Goal: Use online tool/utility: Utilize a website feature to perform a specific function

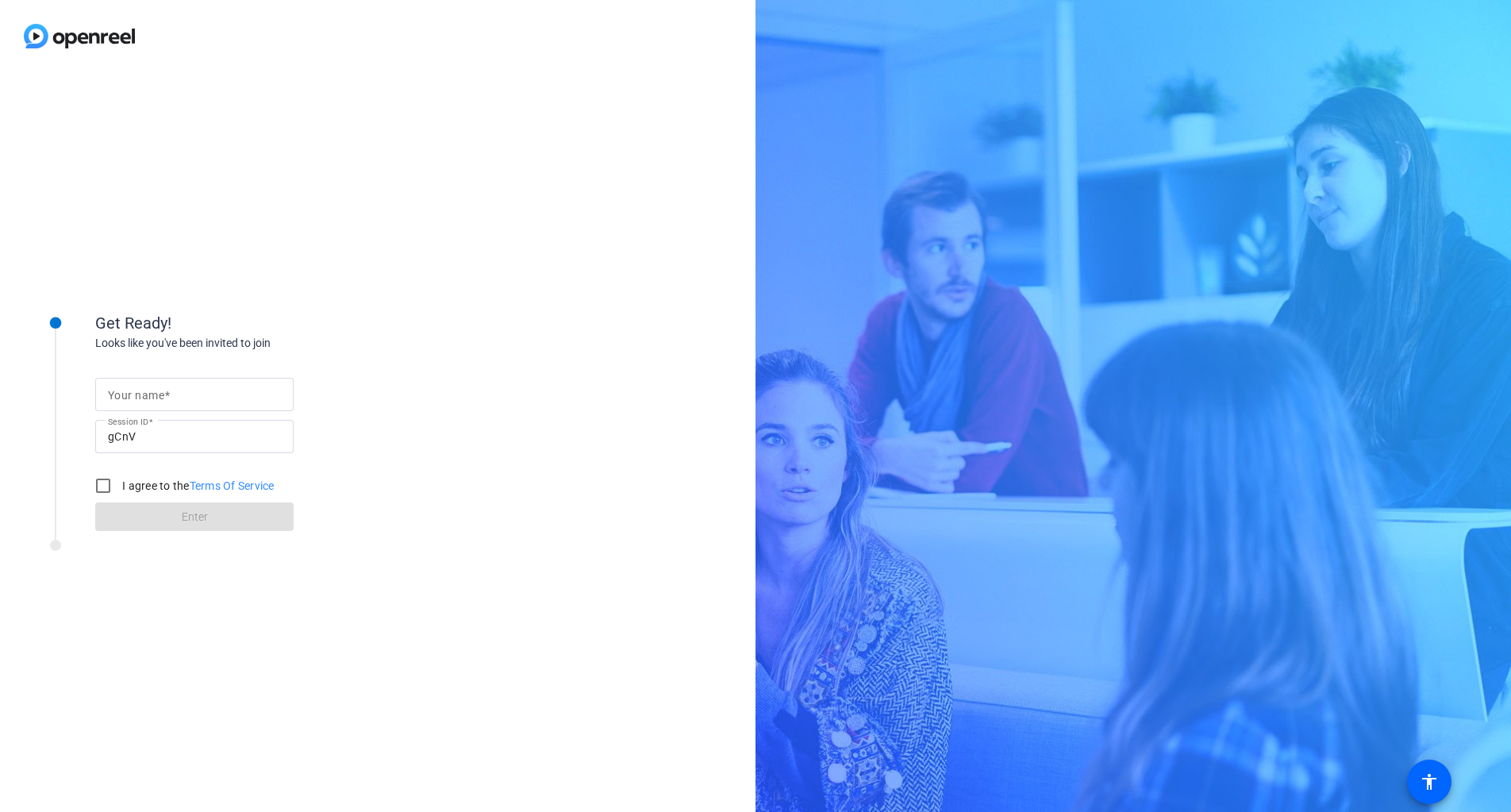
click at [245, 408] on div at bounding box center [194, 394] width 173 height 34
type input "Pawel"
click at [95, 482] on input "I agree to the Terms Of Service" at bounding box center [102, 485] width 32 height 32
checkbox input "true"
click at [137, 515] on span at bounding box center [194, 517] width 199 height 38
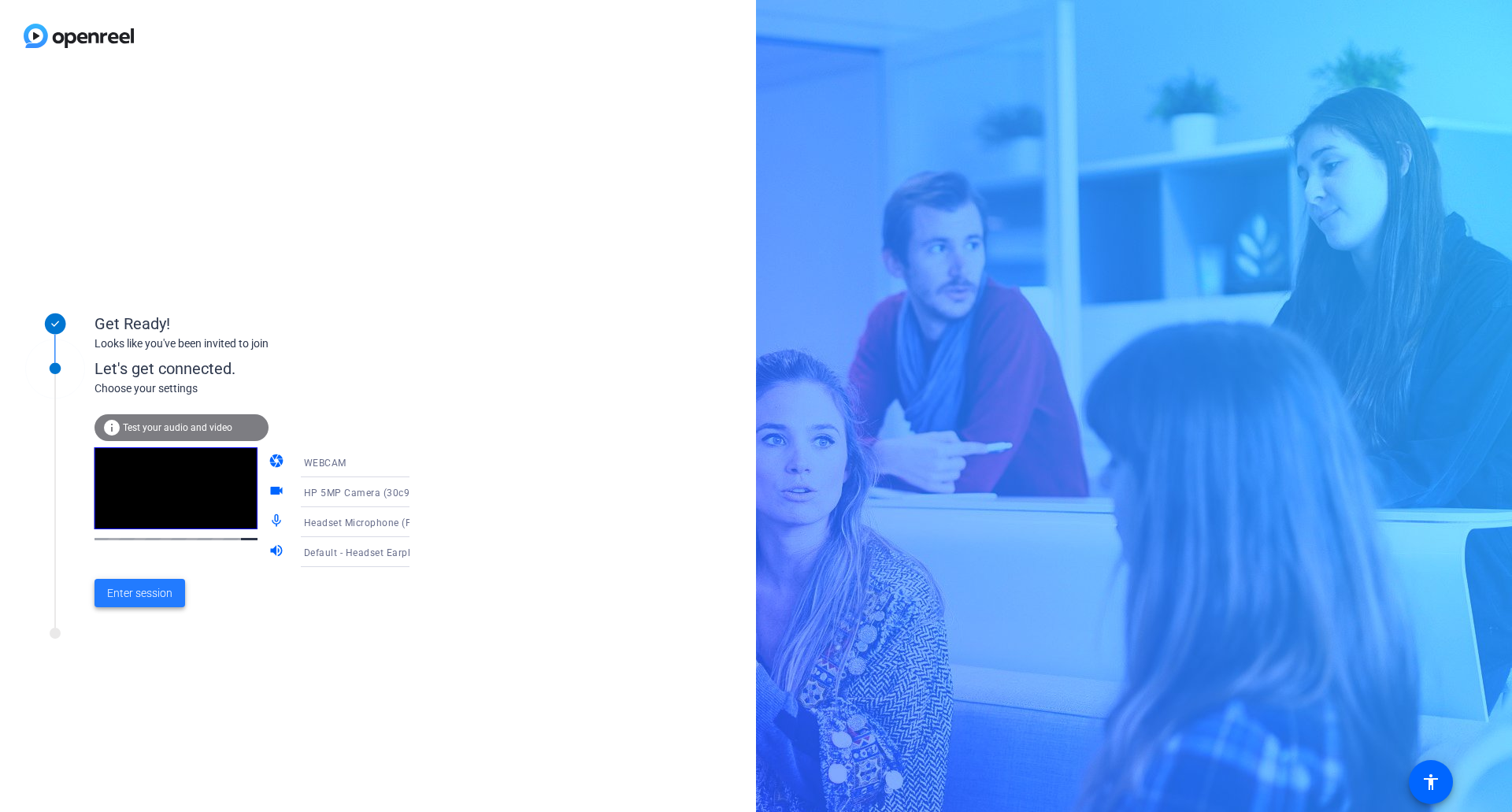
click at [138, 593] on span "Enter session" at bounding box center [139, 593] width 66 height 16
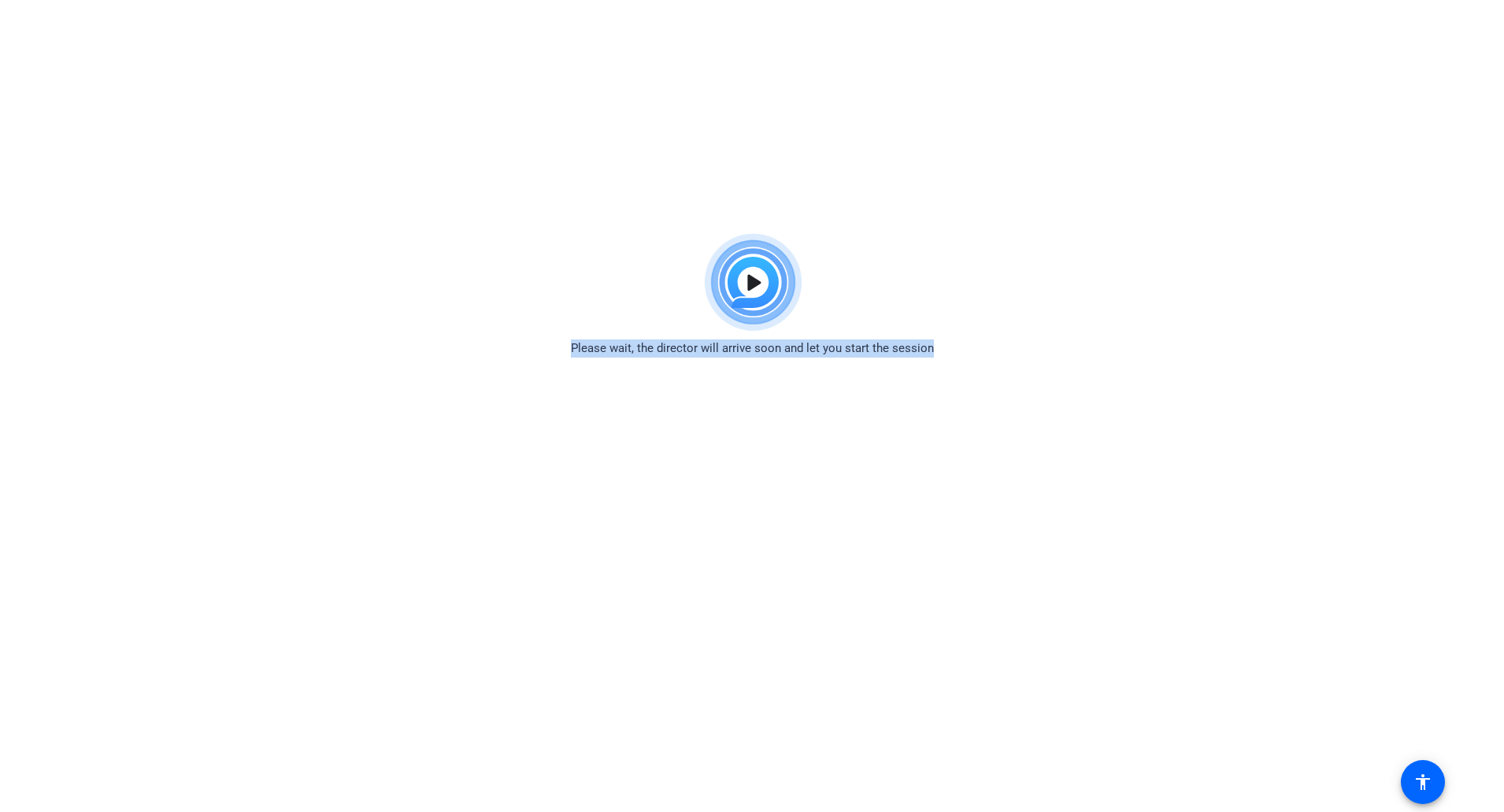
drag, startPoint x: 575, startPoint y: 347, endPoint x: 1016, endPoint y: 374, distance: 441.8
click at [1015, 374] on body "Accessibility Screen-Reader Guide, Feedback, and Issue Reporting | New window P…" at bounding box center [752, 631] width 1504 height 812
copy span "Please wait, the director will arrive soon and let you start the session"
click at [633, 358] on body "Accessibility Screen-Reader Guide, Feedback, and Issue Reporting | New window P…" at bounding box center [752, 631] width 1504 height 812
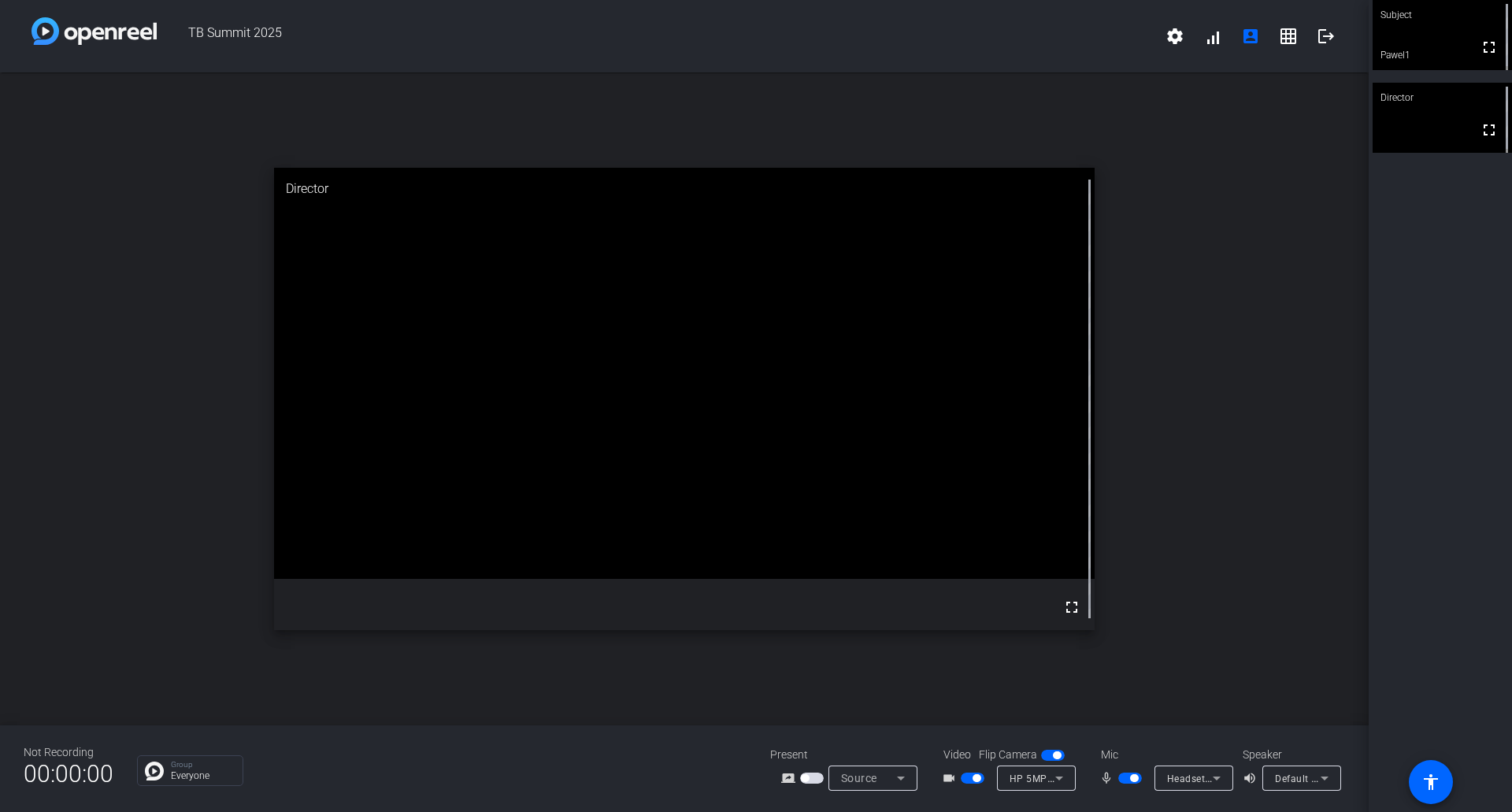
click at [1436, 26] on div "Subject" at bounding box center [1442, 14] width 139 height 30
click at [1251, 341] on div "open_in_new Subject fullscreen Pawel1" at bounding box center [684, 399] width 1369 height 653
click at [1463, 414] on div "Subject fullscreen Pawel1 Director fullscreen" at bounding box center [1440, 406] width 143 height 812
click at [1428, 398] on div "Subject fullscreen Pawel1 Director fullscreen" at bounding box center [1440, 406] width 143 height 812
click at [1302, 771] on div "Default - Headset Earphone (Poly BT700) (047f:02e6)" at bounding box center [1298, 779] width 46 height 20
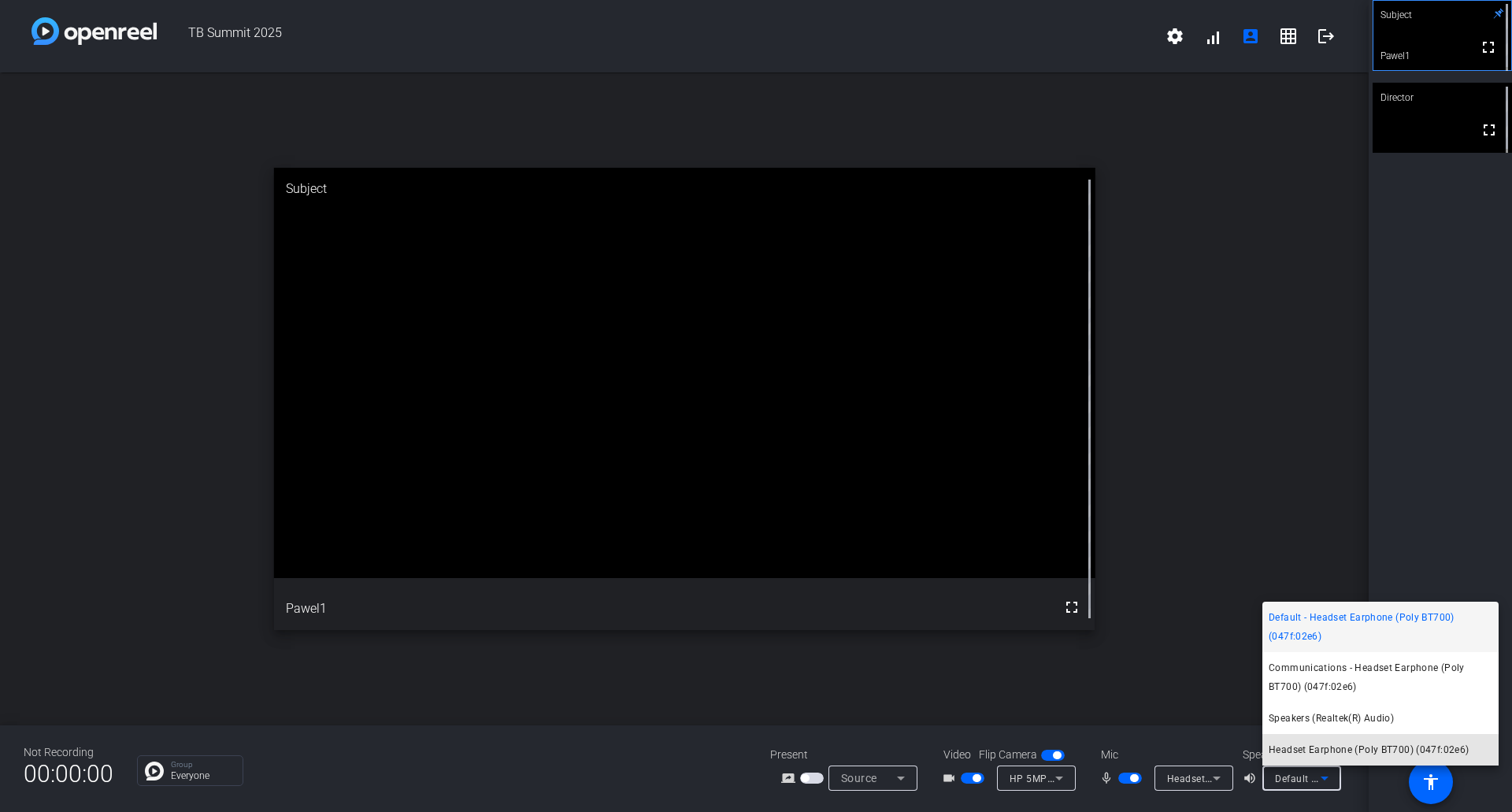
click at [1351, 751] on span "Headset Earphone (Poly BT700) (047f:02e6)" at bounding box center [1369, 749] width 200 height 19
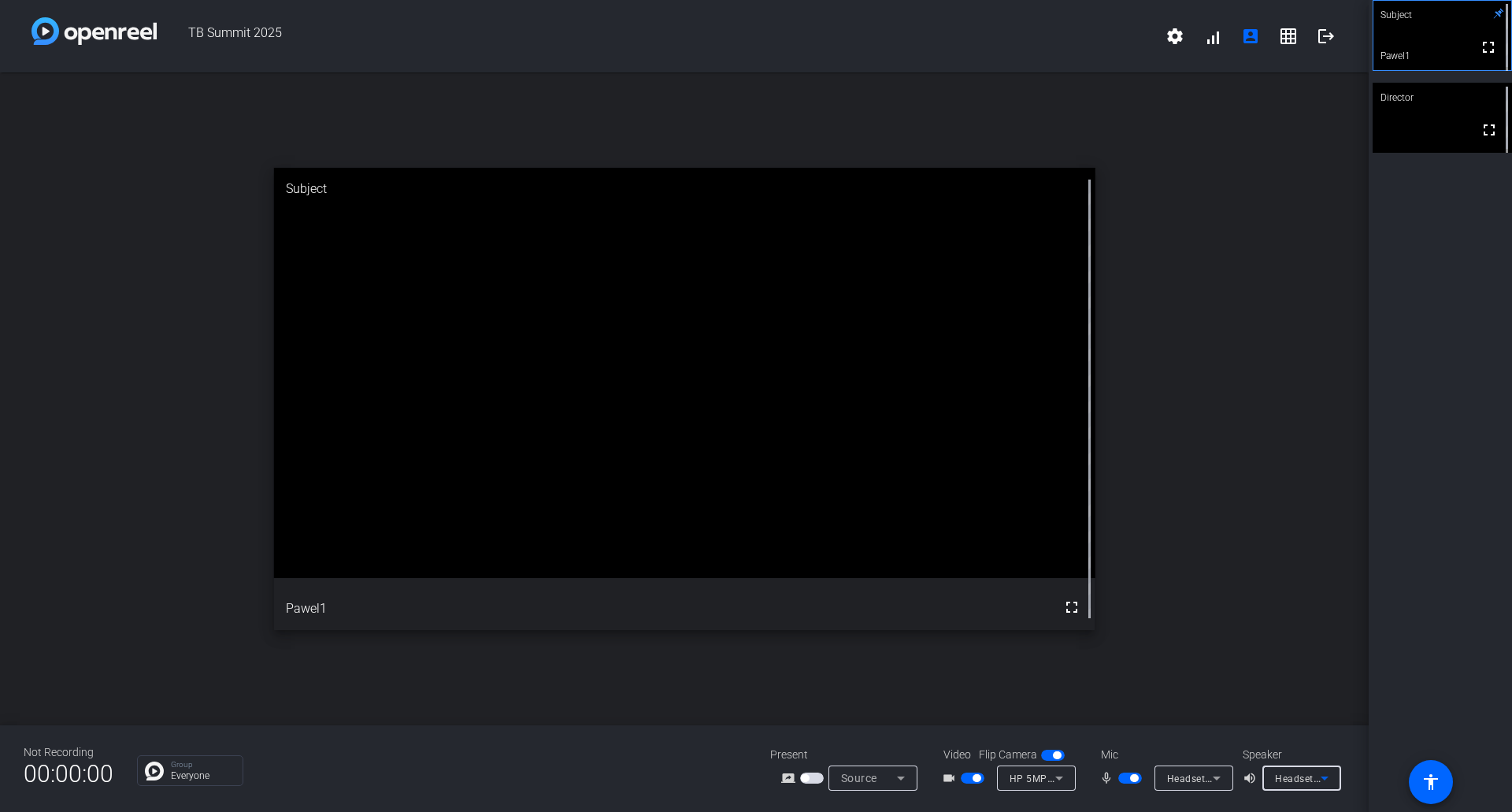
click at [1355, 632] on div "open_in_new Subject fullscreen Pawel1" at bounding box center [684, 399] width 1369 height 653
click at [1200, 784] on div "Headset Microphone (Poly BT700) (047f:02e6)" at bounding box center [1190, 779] width 46 height 20
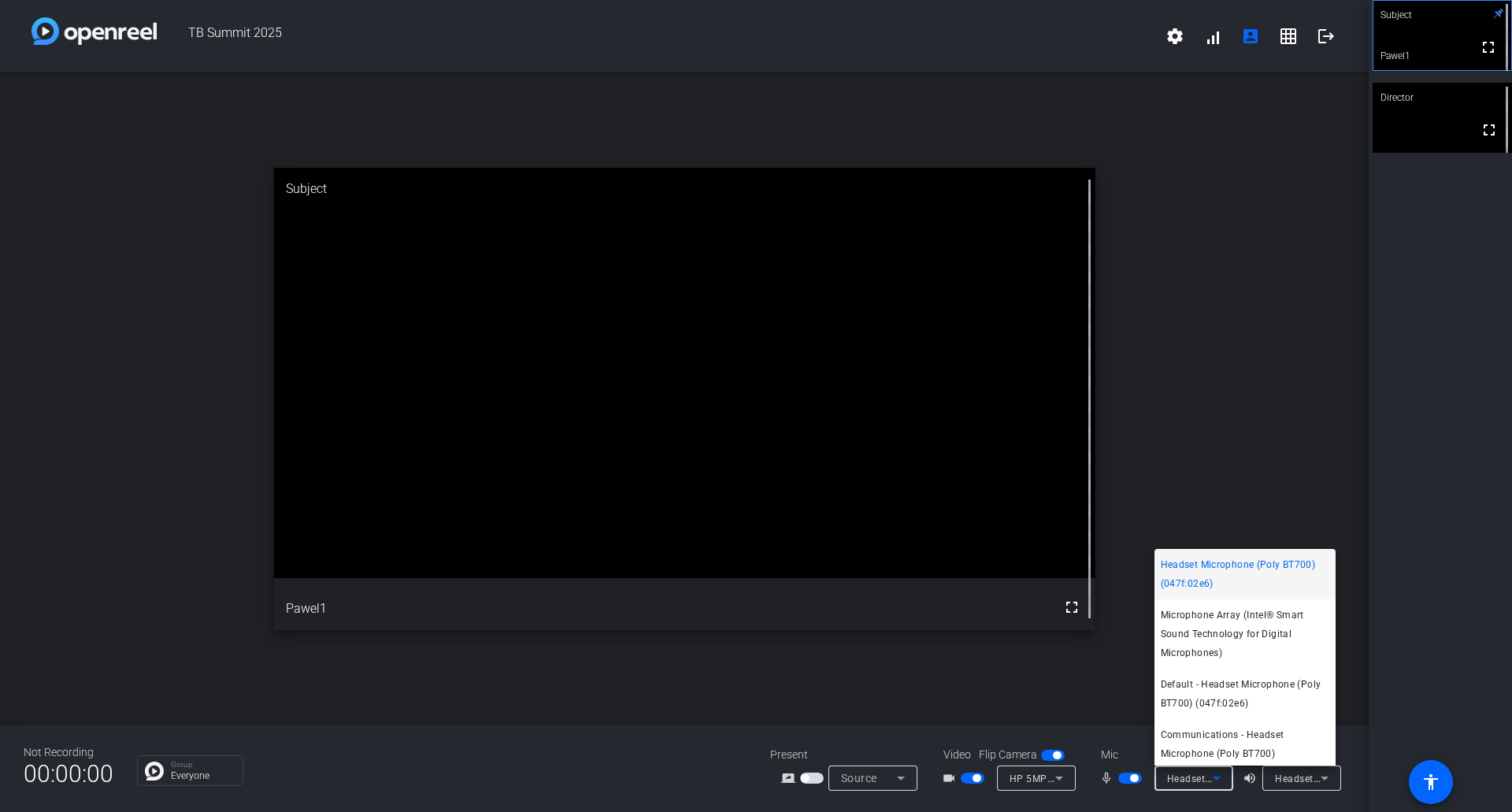
click at [1270, 563] on span "Headset Microphone (Poly BT700) (047f:02e6)" at bounding box center [1245, 574] width 168 height 38
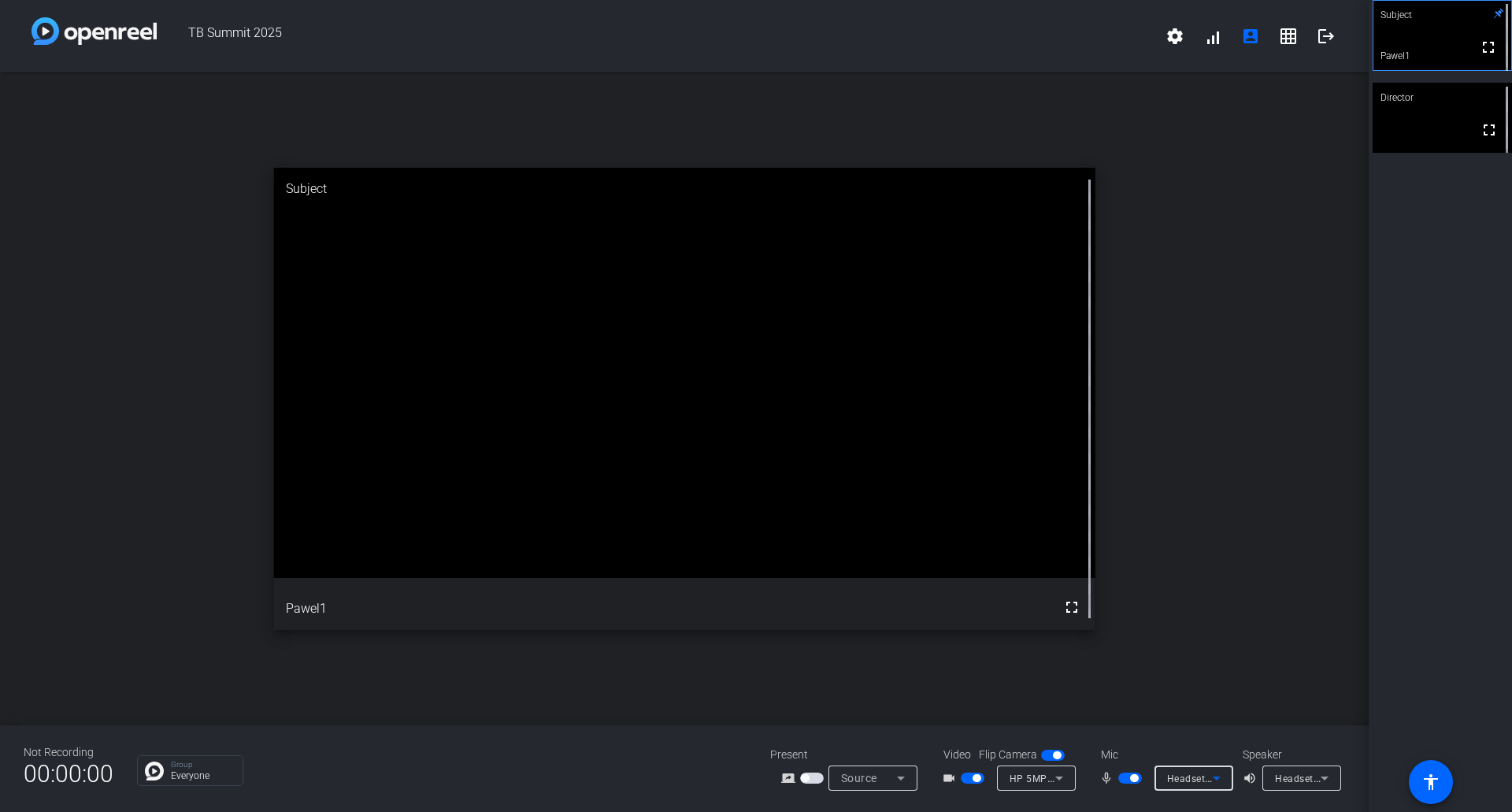
click at [1323, 779] on icon at bounding box center [1324, 778] width 8 height 4
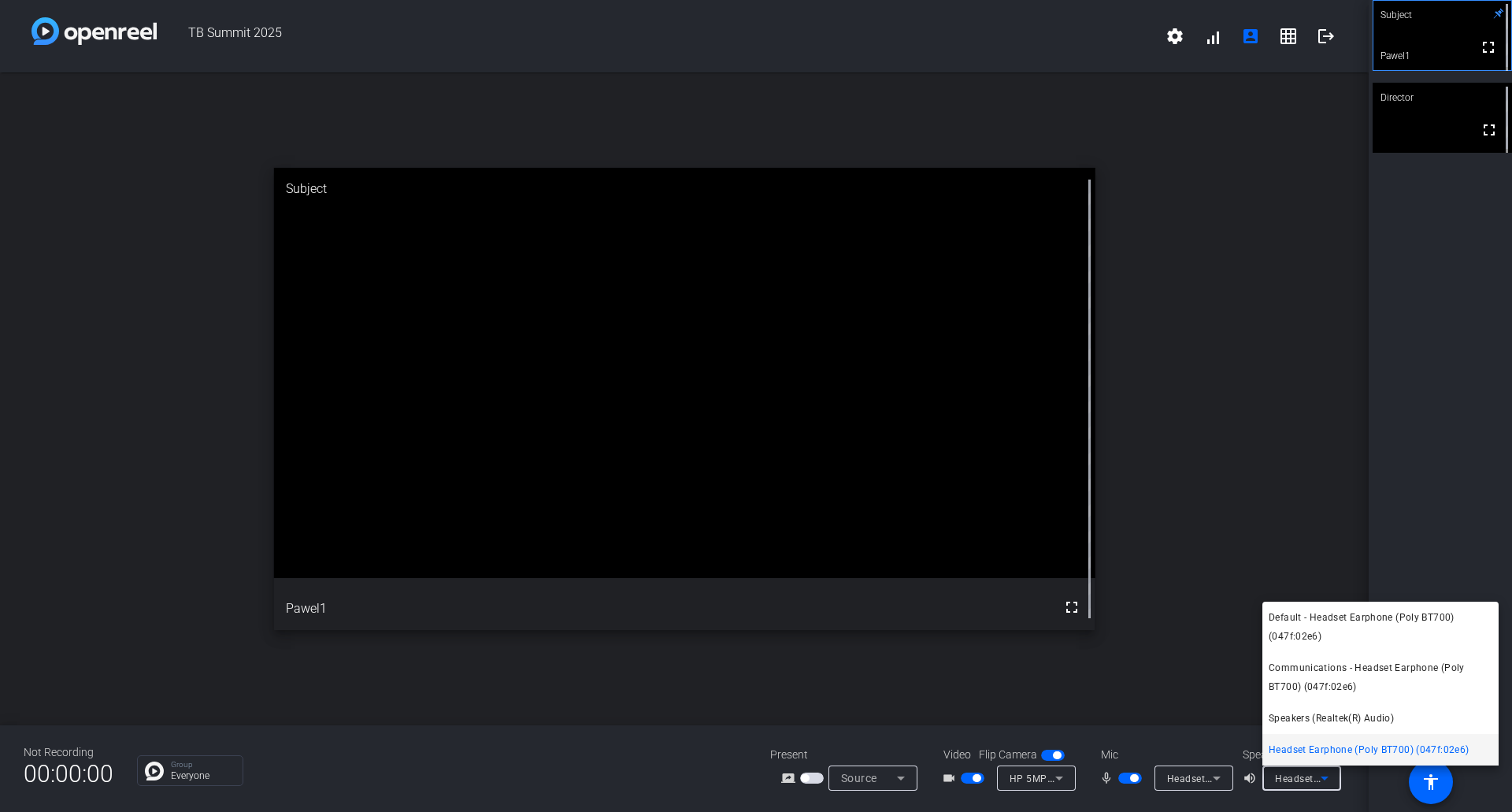
click at [1413, 690] on span "Communications - Headset Earphone (Poly BT700) (047f:02e6)" at bounding box center [1381, 677] width 224 height 38
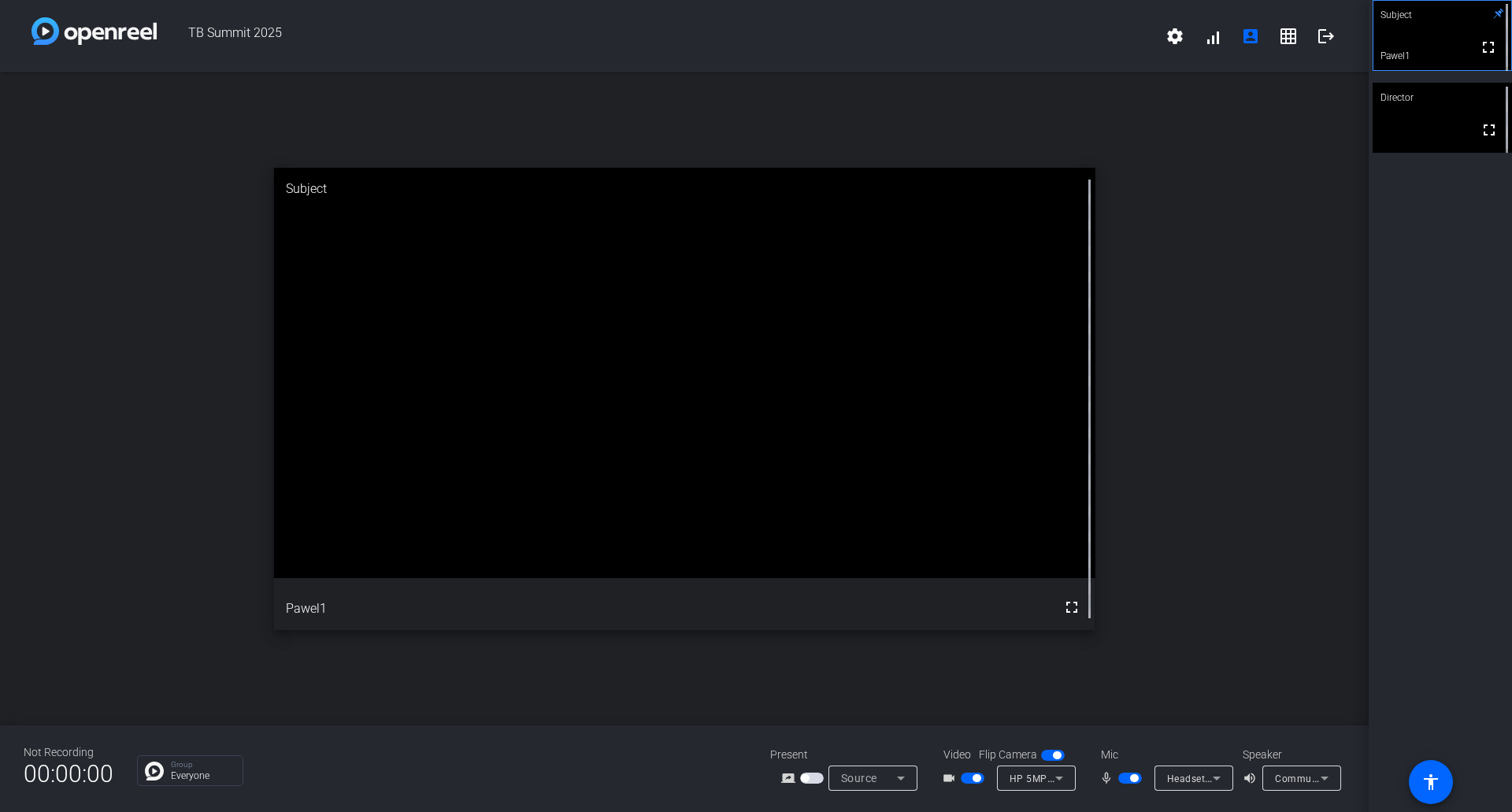
click at [1441, 357] on div "Subject fullscreen Pawel1 Director fullscreen" at bounding box center [1440, 406] width 143 height 812
click at [1293, 778] on span "Communications - Headset Earphone (Poly BT700) (047f:02e6)" at bounding box center [1421, 778] width 292 height 13
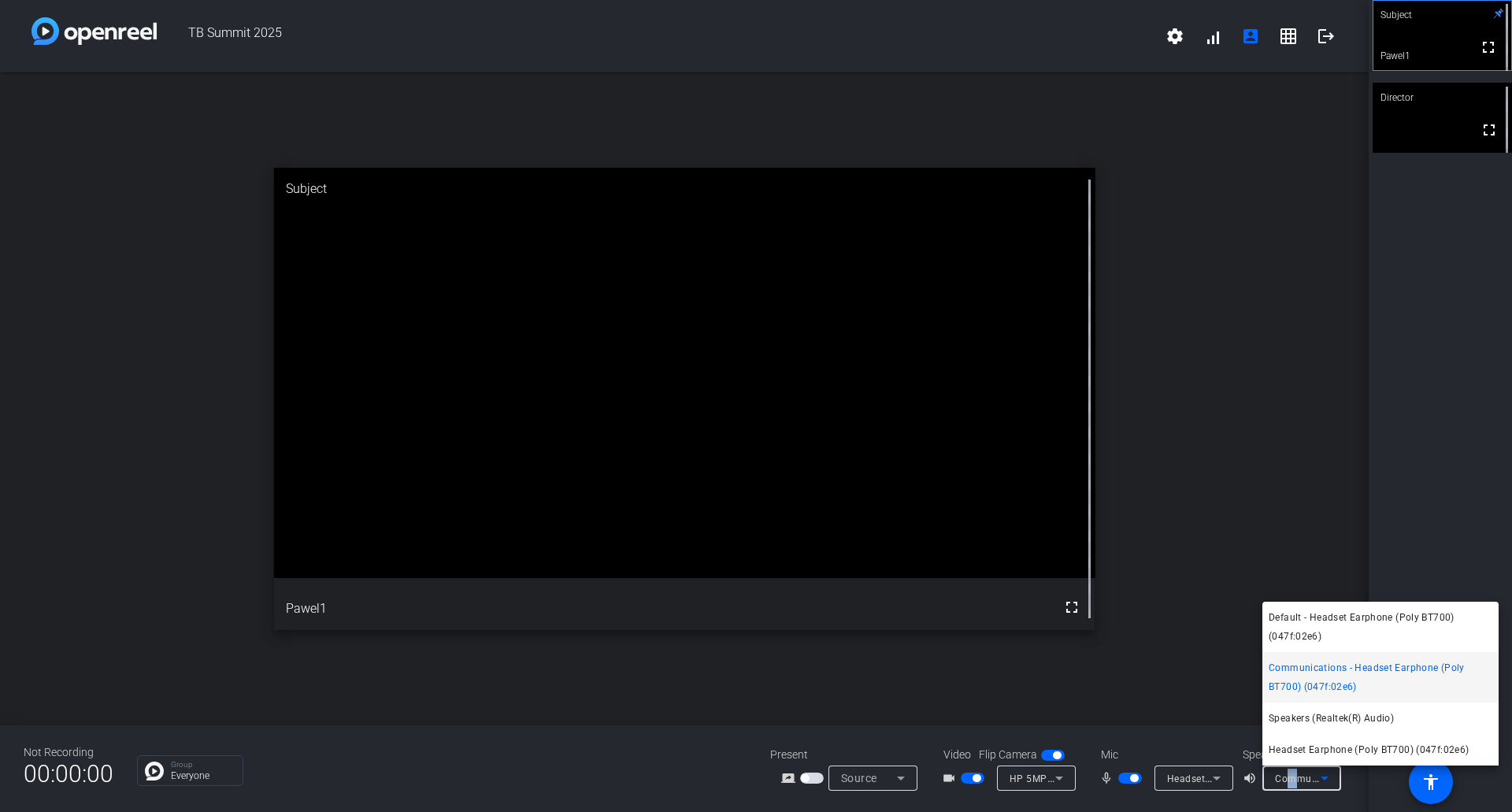
click at [1332, 744] on span "Headset Earphone (Poly BT700) (047f:02e6)" at bounding box center [1369, 749] width 200 height 19
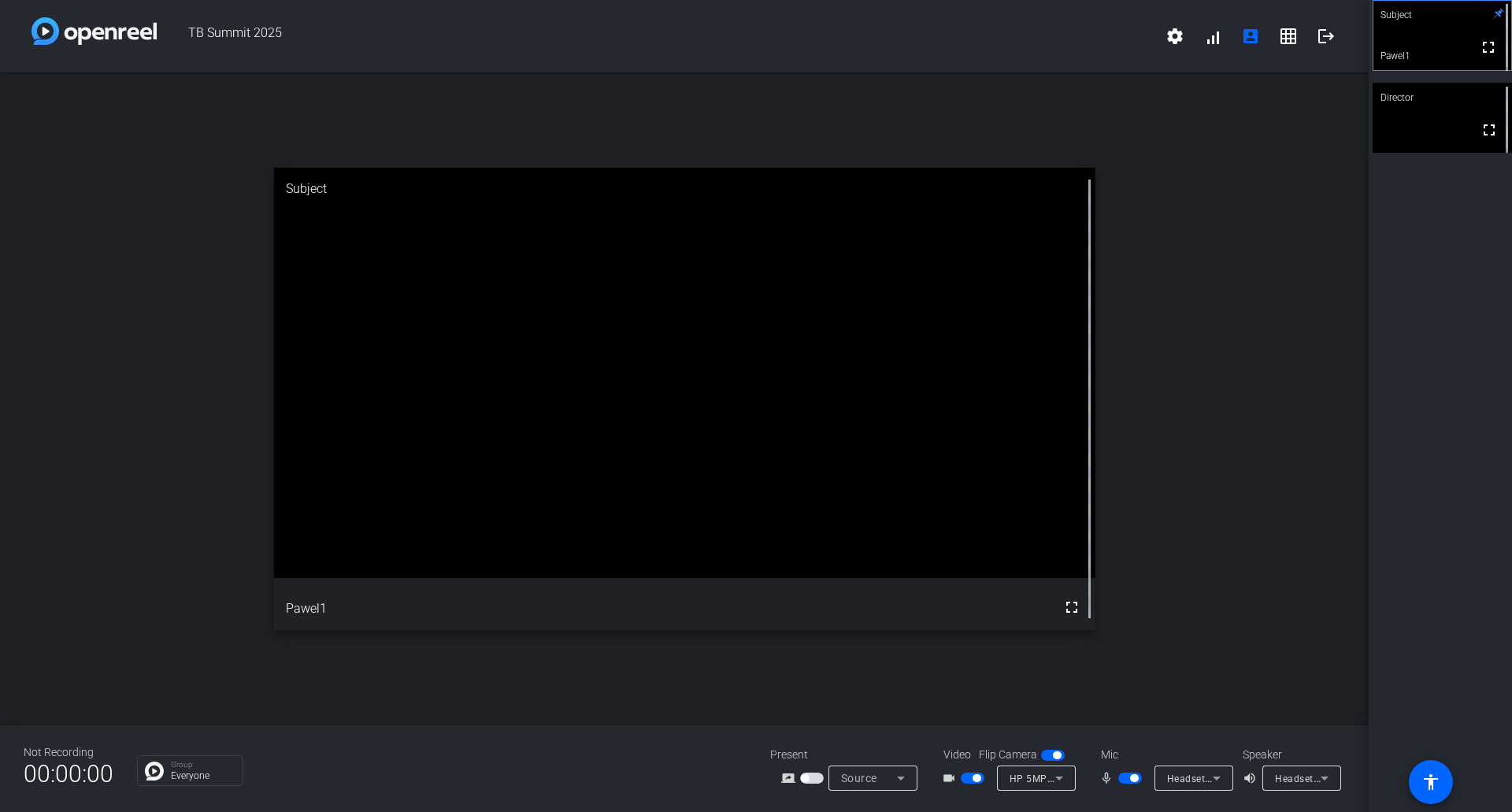
click at [1468, 520] on div "Subject fullscreen Pawel1 Director fullscreen" at bounding box center [1440, 406] width 143 height 812
click at [1135, 780] on span "button" at bounding box center [1134, 778] width 8 height 8
click at [1175, 777] on span "Headset Microphone (Poly BT700) (047f:02e6)" at bounding box center [1275, 778] width 215 height 13
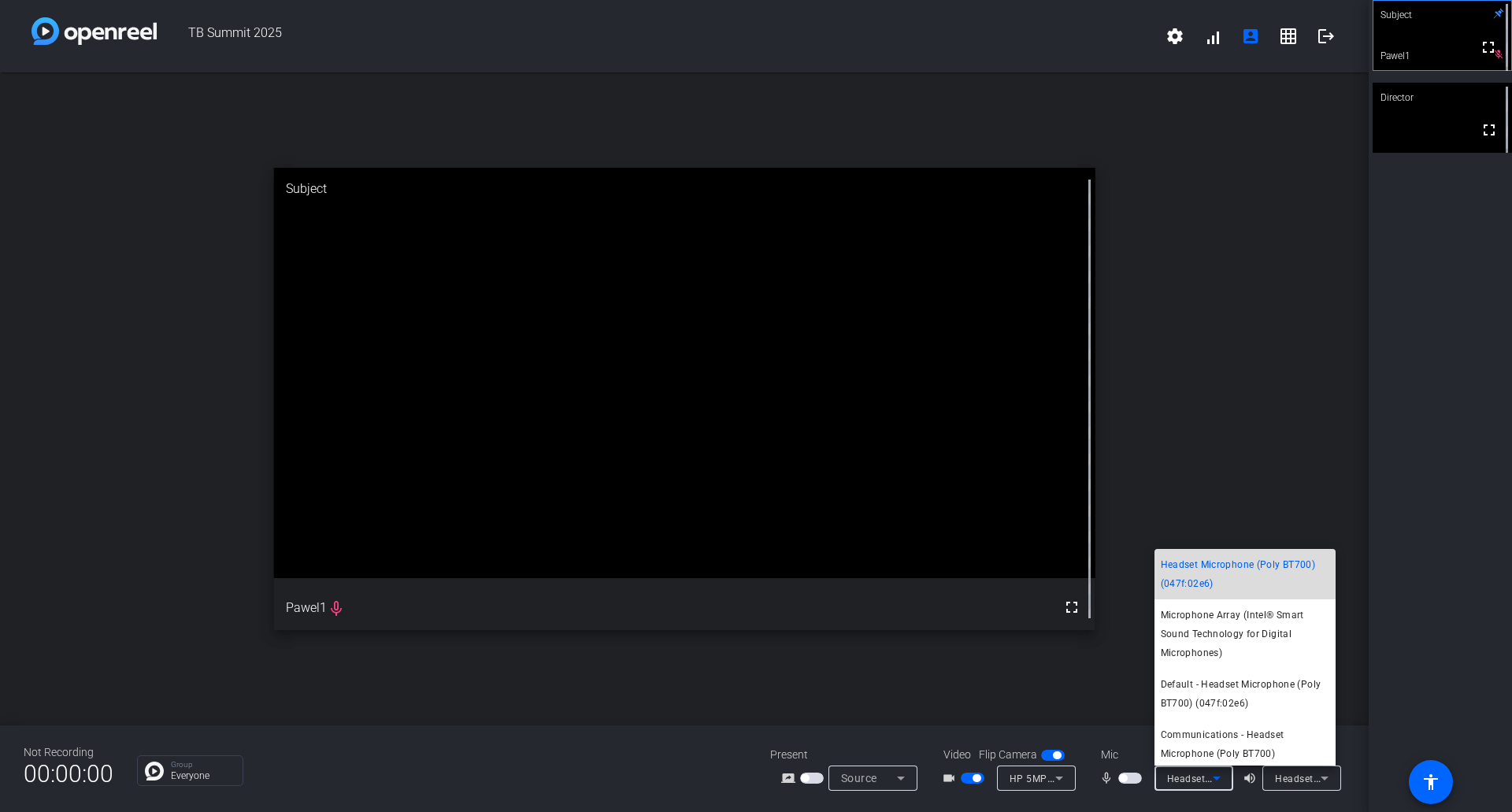
click at [1245, 575] on span "Headset Microphone (Poly BT700) (047f:02e6)" at bounding box center [1245, 574] width 168 height 38
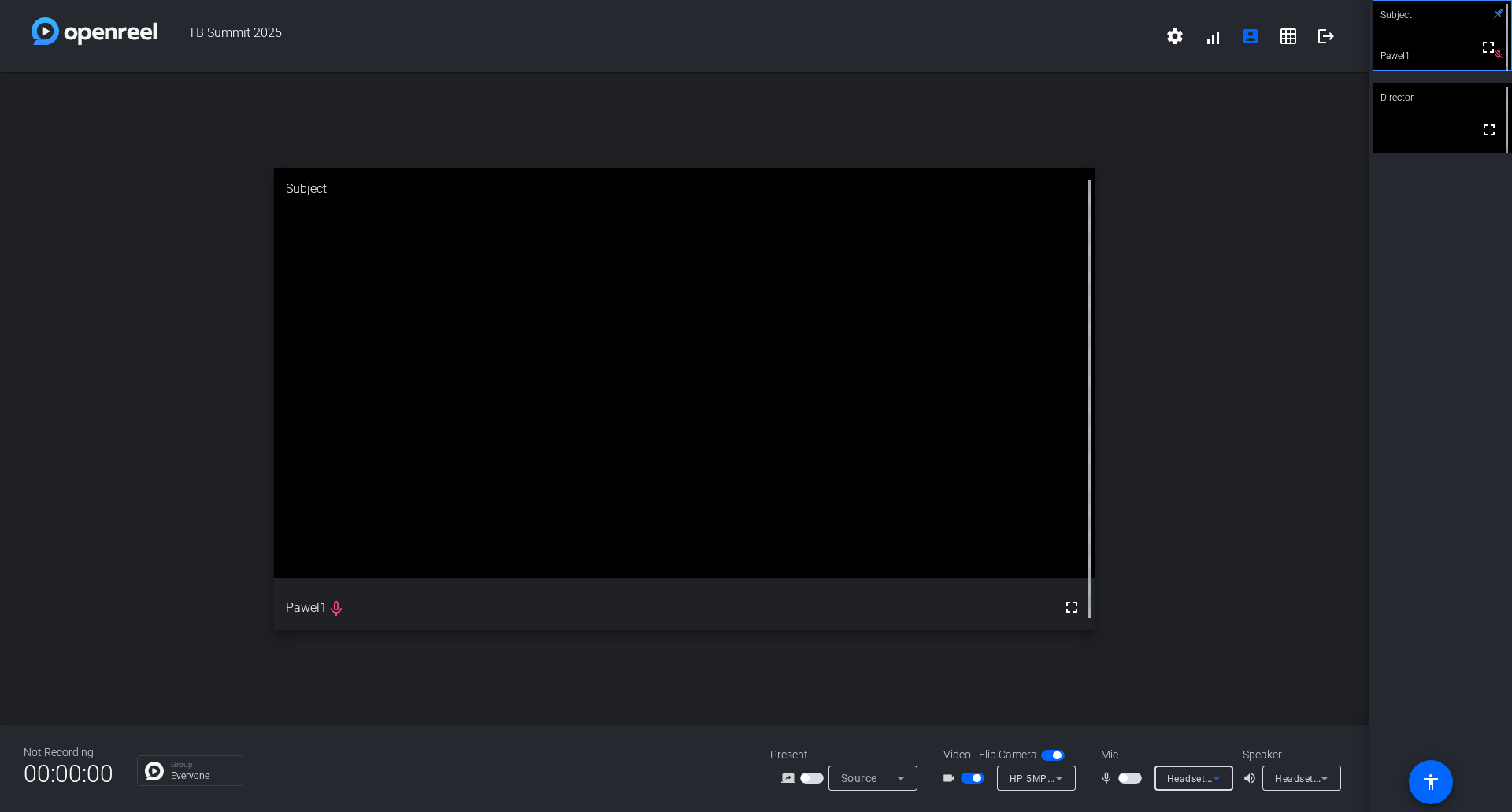
click at [1309, 781] on span "Headset Earphone (Poly BT700) (047f:02e6)" at bounding box center [1378, 778] width 205 height 13
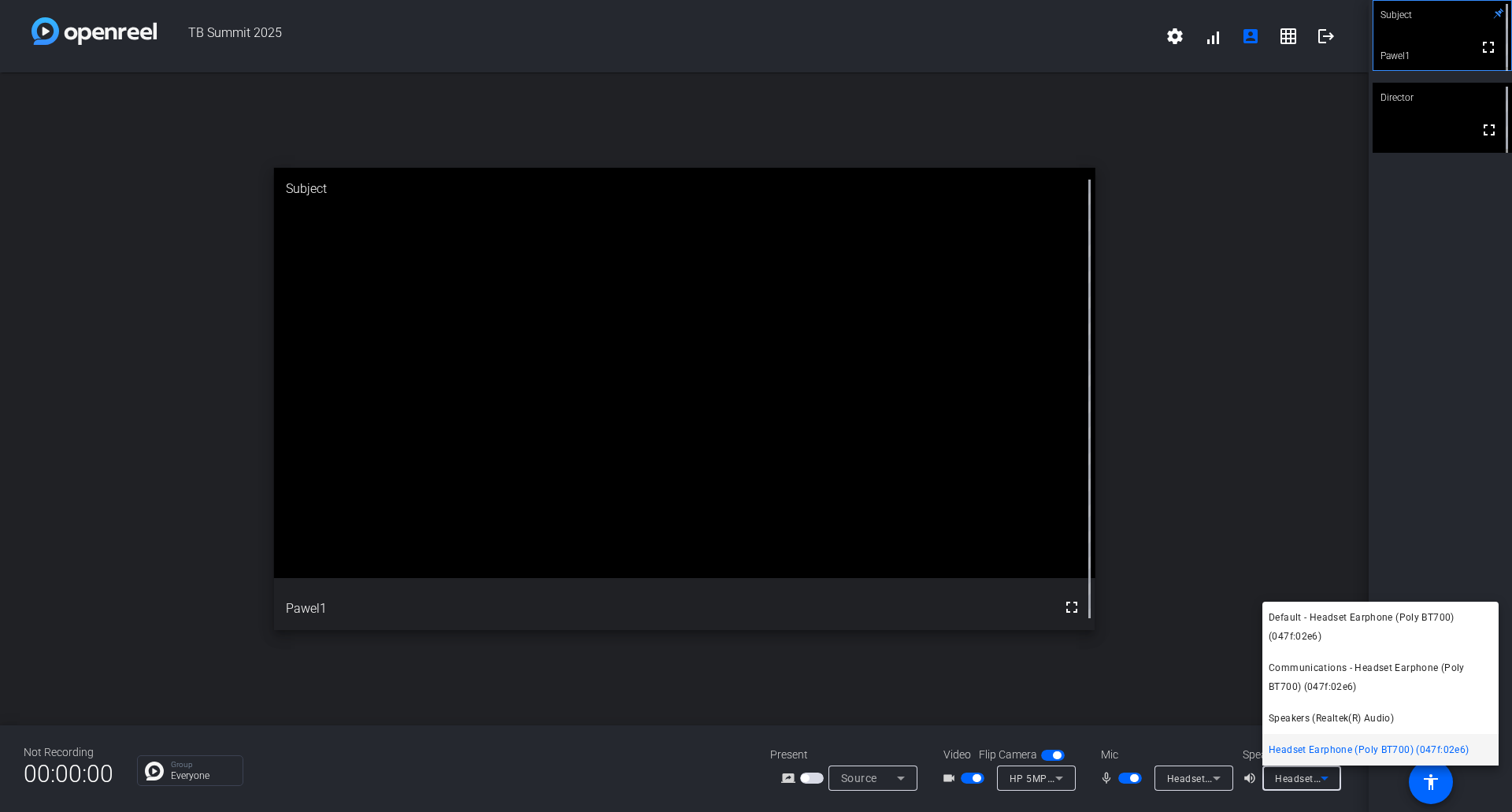
click at [1310, 756] on span "Headset Earphone (Poly BT700) (047f:02e6)" at bounding box center [1369, 749] width 200 height 19
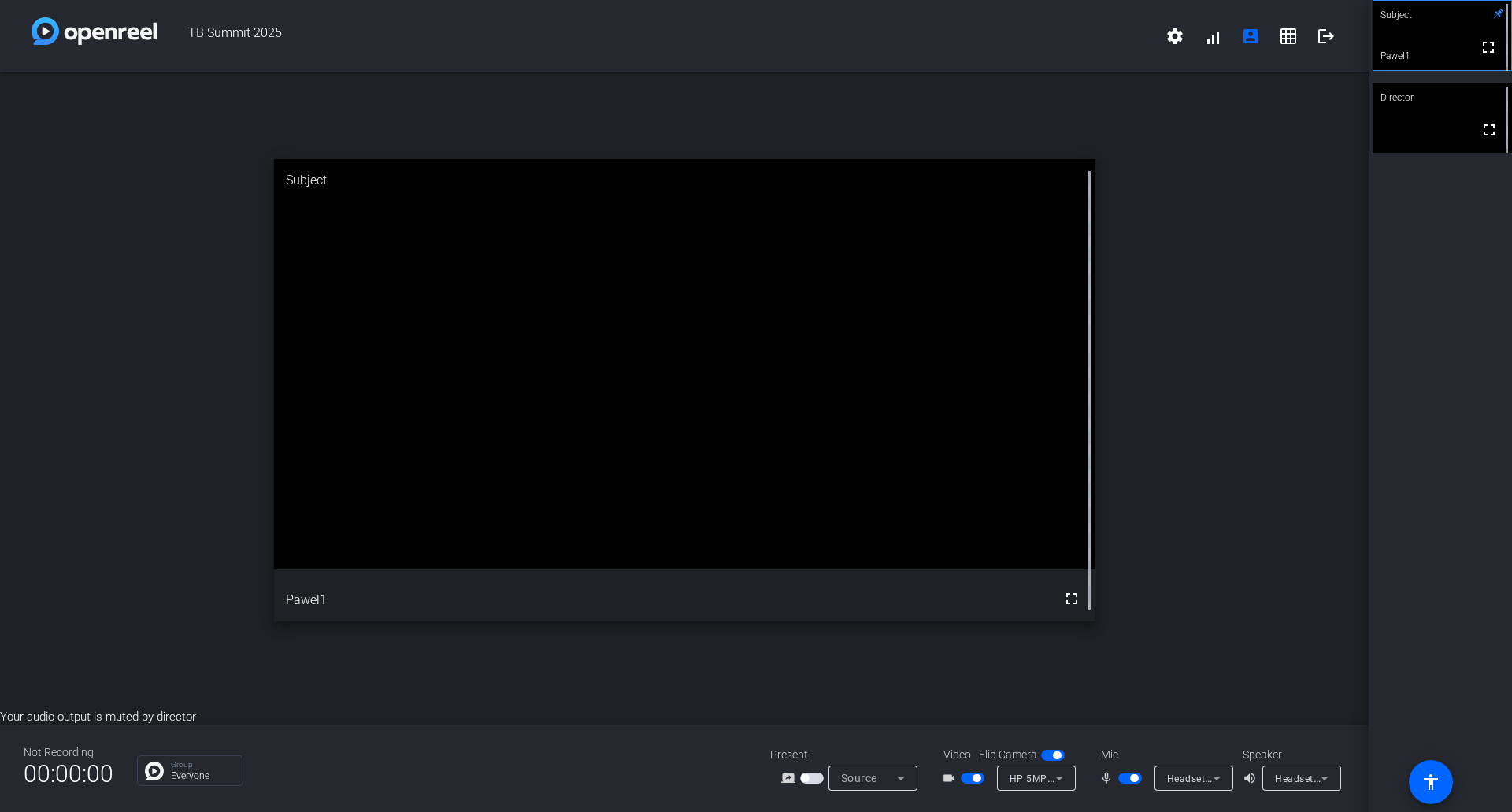
click at [1443, 360] on div "Subject fullscreen Pawel1 Director fullscreen" at bounding box center [1440, 406] width 143 height 812
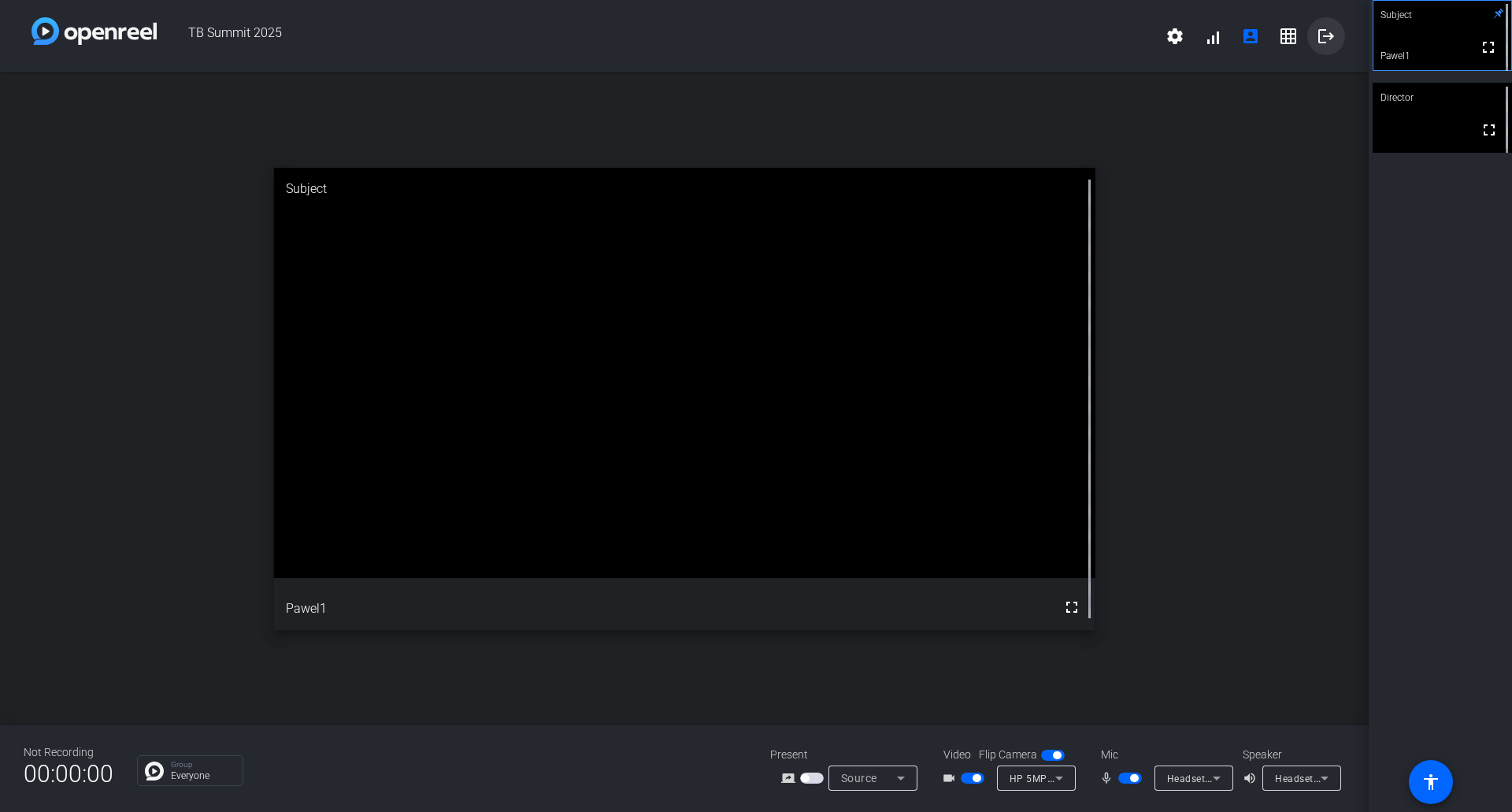
click at [1332, 41] on mat-icon "logout" at bounding box center [1326, 36] width 19 height 19
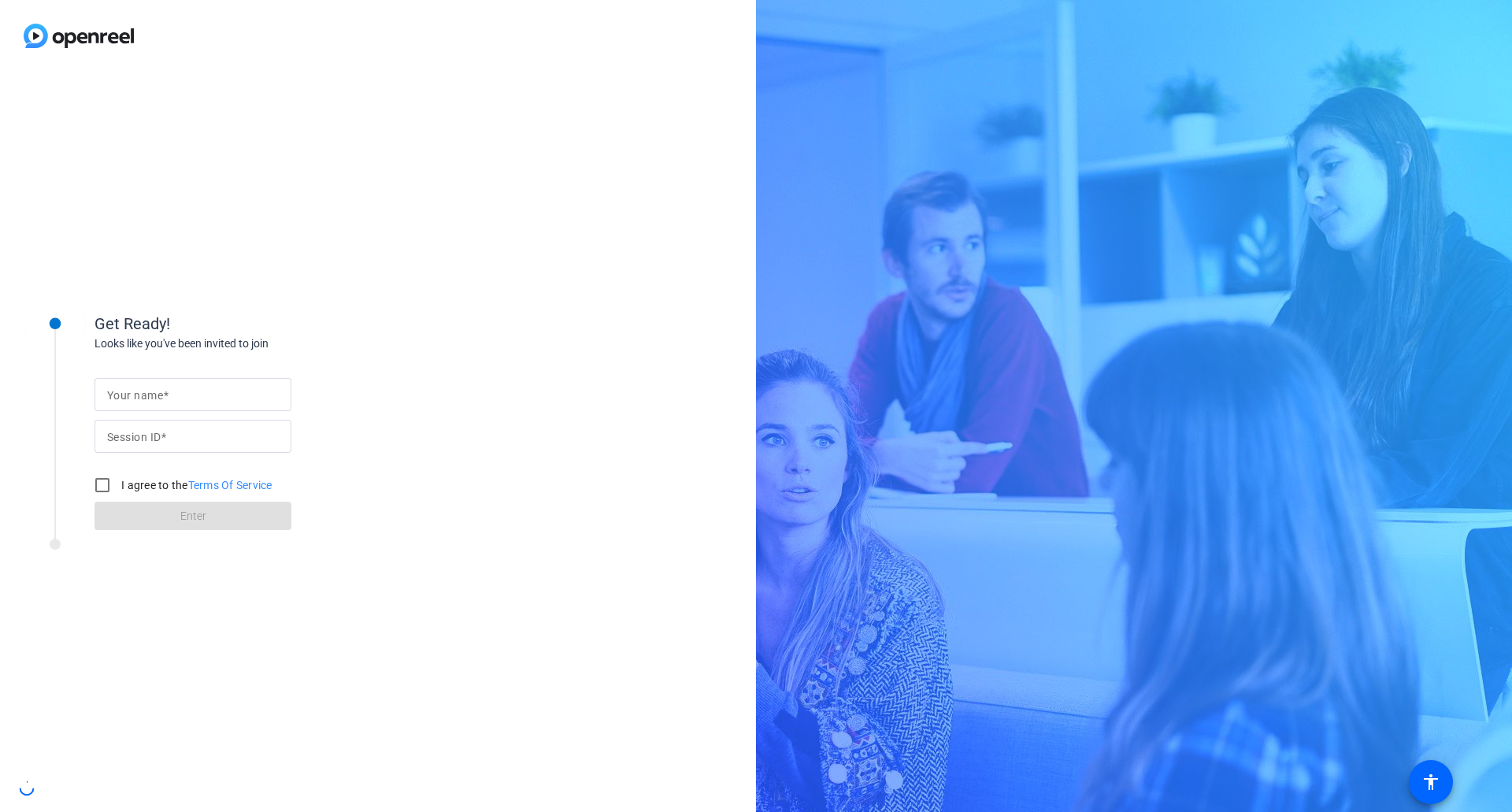
click at [224, 396] on input "Your name" at bounding box center [192, 394] width 172 height 19
